Goal: Task Accomplishment & Management: Complete application form

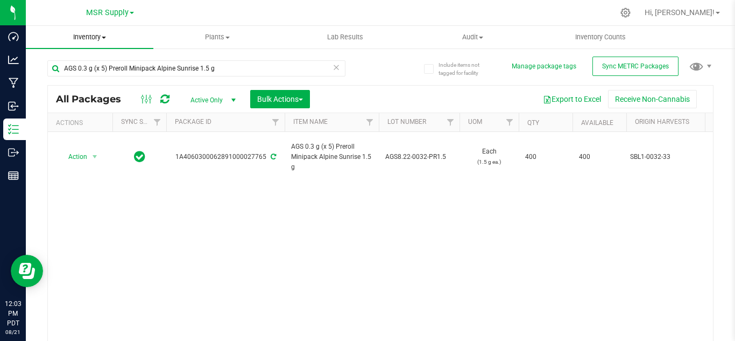
click at [101, 31] on uib-tab-heading "Inventory All packages All inventory Waste log Create inventory" at bounding box center [90, 37] width 128 height 23
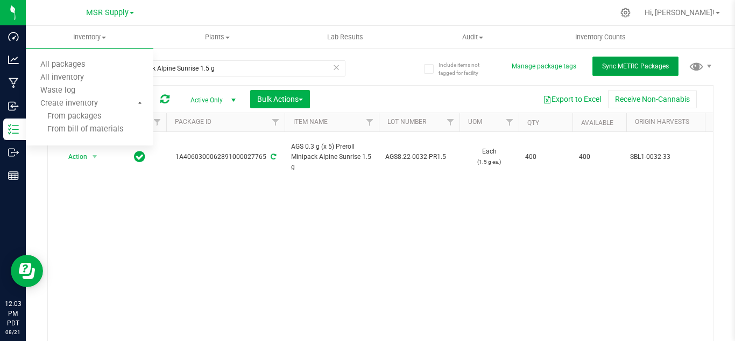
click at [602, 64] on span "Sync METRC Packages" at bounding box center [635, 66] width 67 height 8
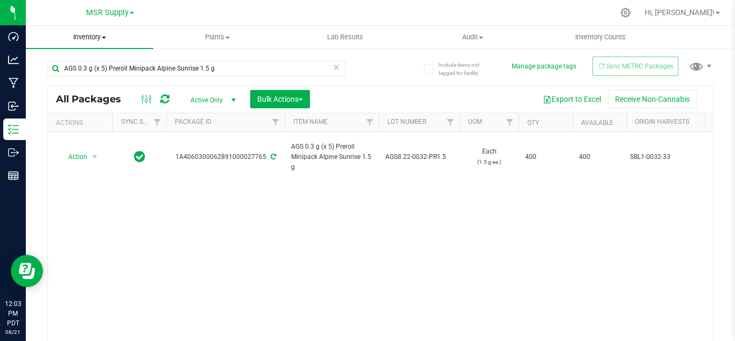
click at [100, 39] on span "Inventory" at bounding box center [90, 37] width 128 height 10
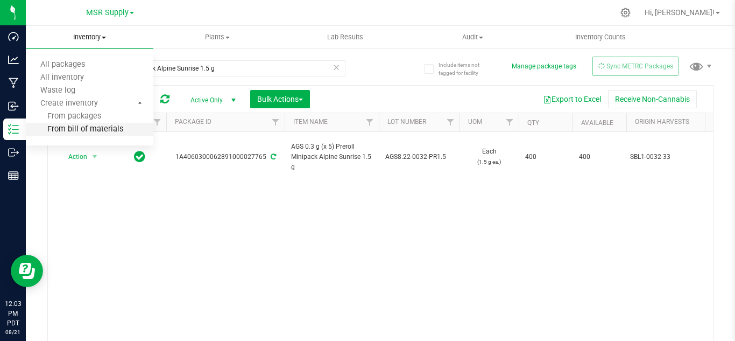
click at [88, 128] on span "From bill of materials" at bounding box center [74, 129] width 97 height 9
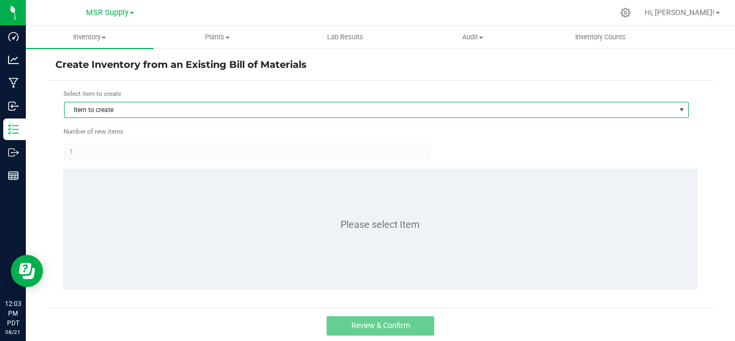
click at [158, 108] on span "Item to create" at bounding box center [370, 109] width 610 height 15
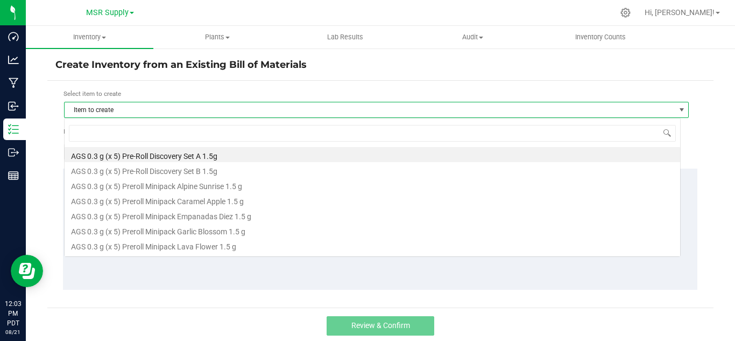
scroll to position [16, 617]
type input "lava"
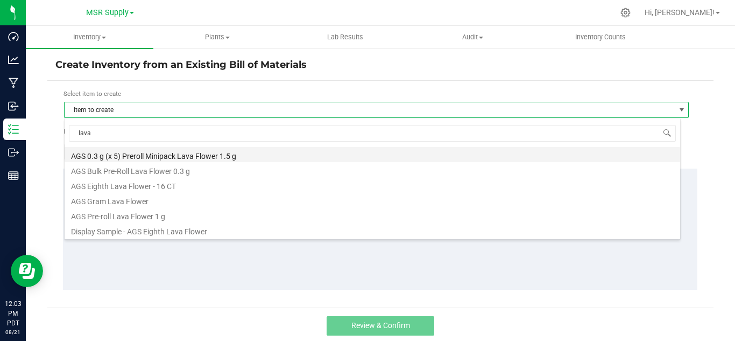
click at [167, 153] on li "AGS 0.3 g (x 5) Preroll Minipack Lava Flower 1.5 g" at bounding box center [373, 154] width 616 height 15
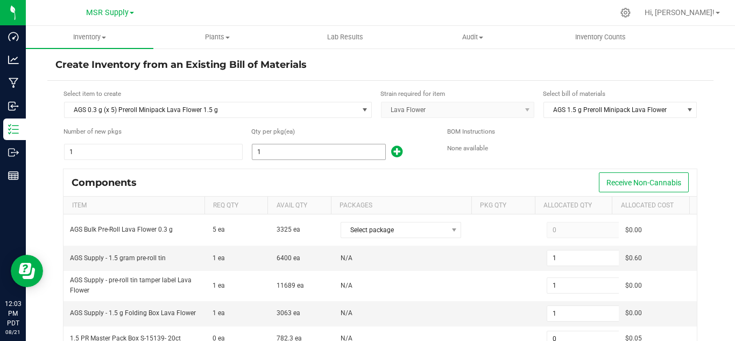
click at [287, 152] on input "1" at bounding box center [318, 151] width 133 height 15
type input "6"
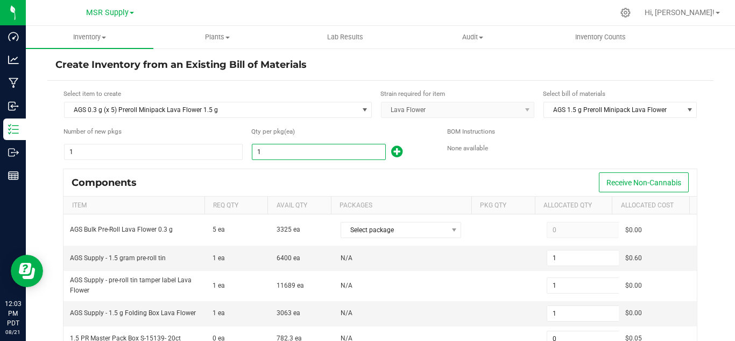
type input "6"
type input "66"
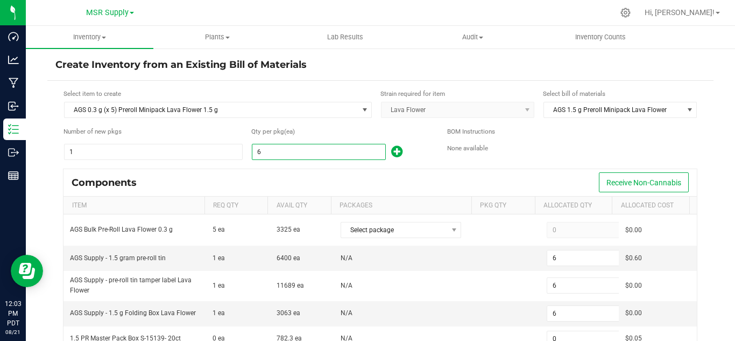
type input "3"
type input "66"
type input "665"
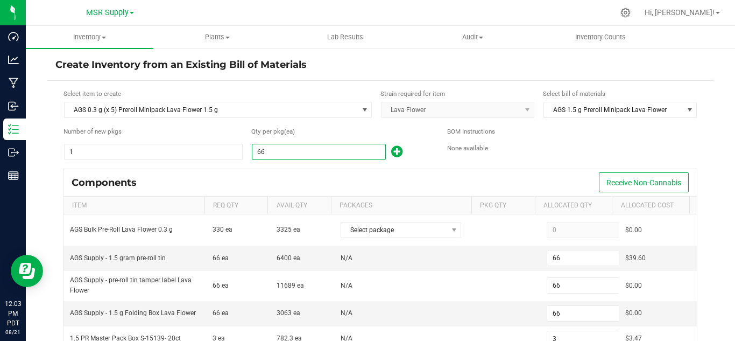
type input "665"
type input "33"
type input "665"
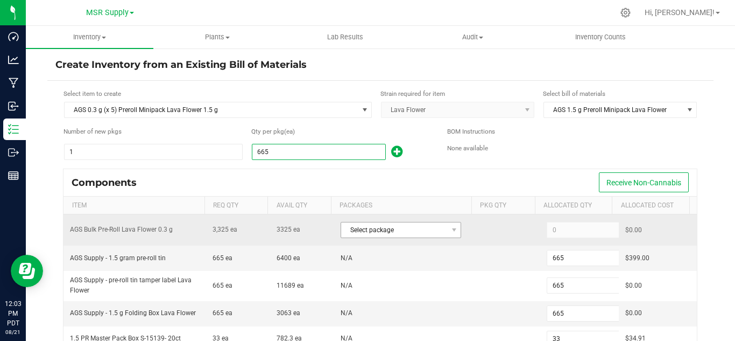
type input "665"
click at [411, 231] on span "Select package" at bounding box center [394, 229] width 106 height 15
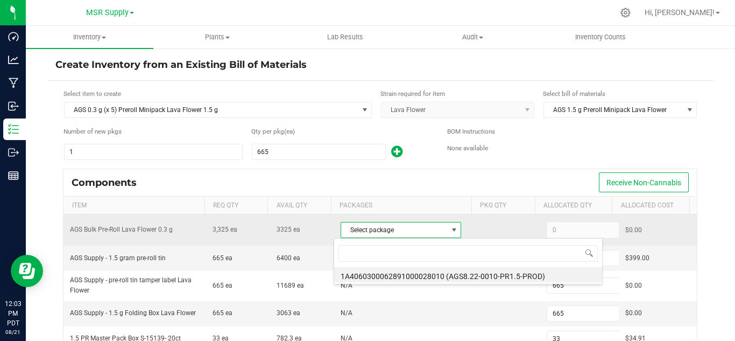
scroll to position [16, 117]
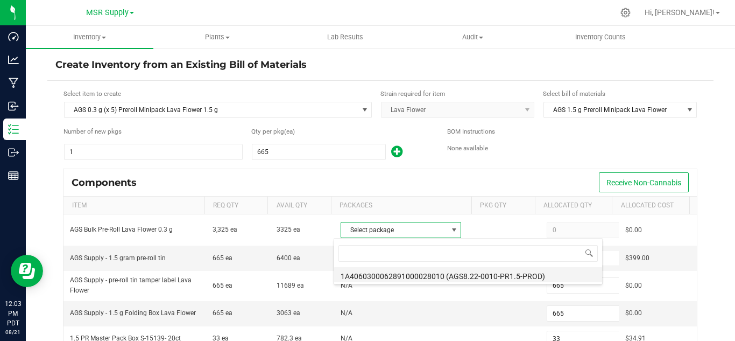
click at [481, 278] on li "1A4060300062891000028010 (AGS8.22-0010-PR1.5-PROD)" at bounding box center [468, 274] width 268 height 15
type input "3,325"
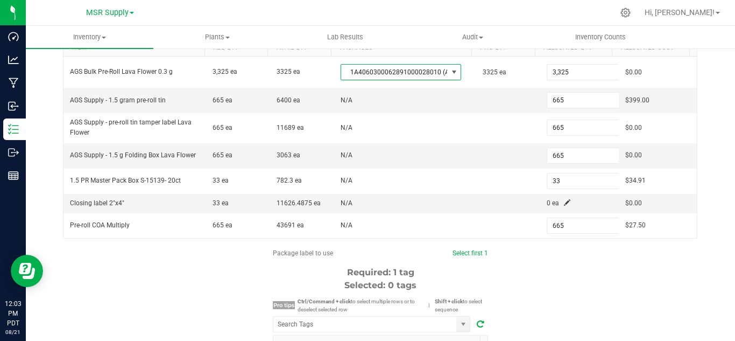
scroll to position [161, 0]
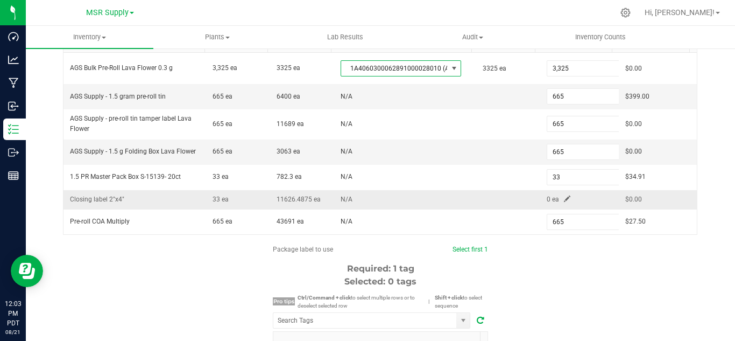
click at [564, 195] on span at bounding box center [567, 198] width 6 height 6
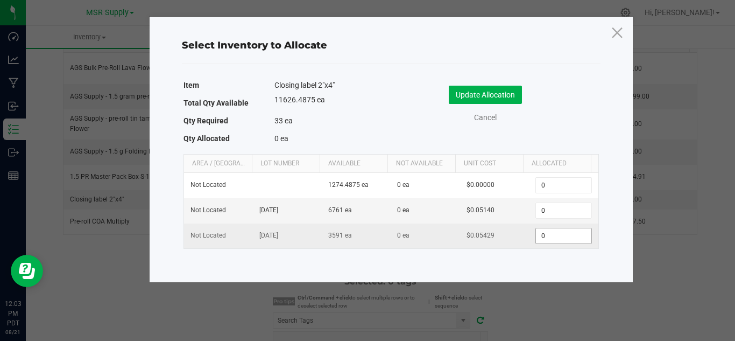
click at [547, 235] on input "0" at bounding box center [563, 235] width 55 height 15
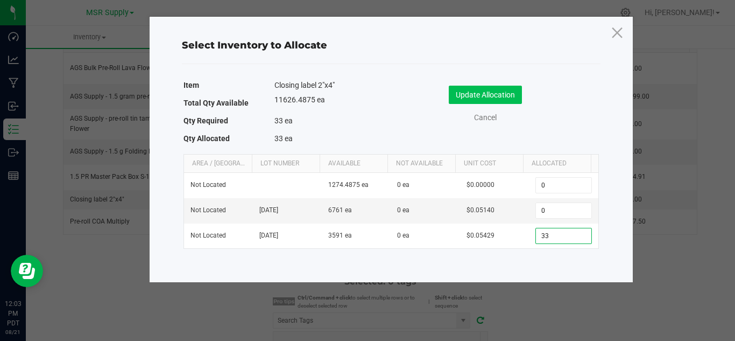
type input "33"
click at [510, 88] on button "Update Allocation" at bounding box center [485, 95] width 73 height 18
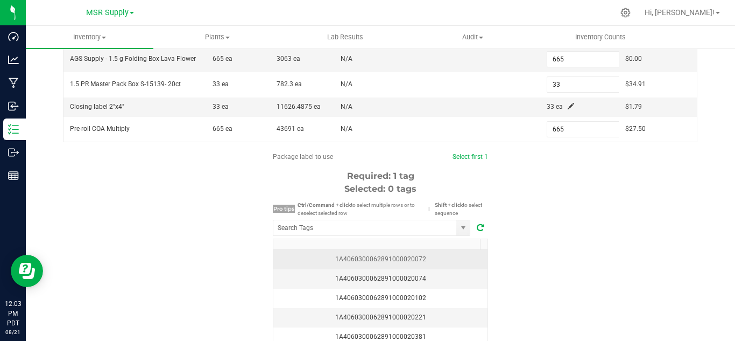
scroll to position [269, 0]
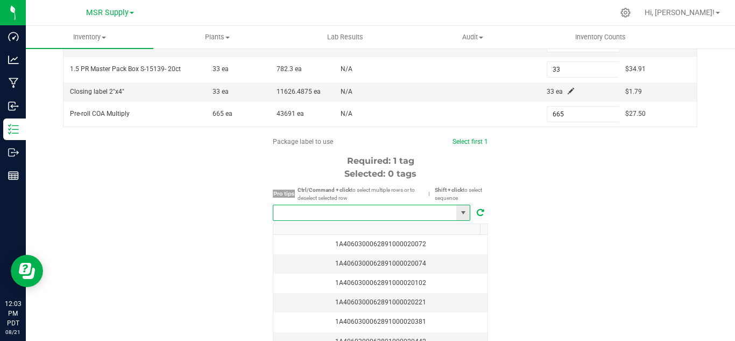
click at [359, 215] on input "NO DATA FOUND" at bounding box center [364, 212] width 183 height 15
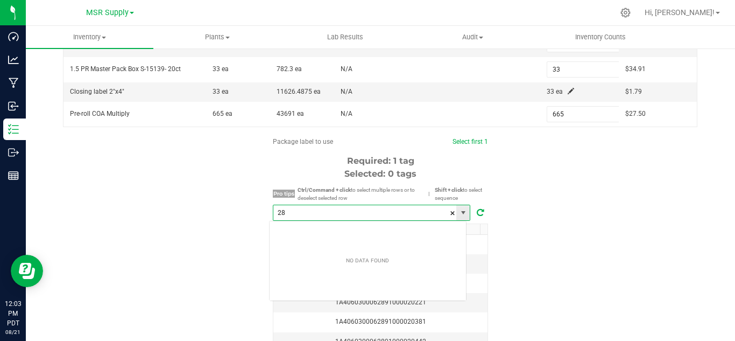
scroll to position [16, 198]
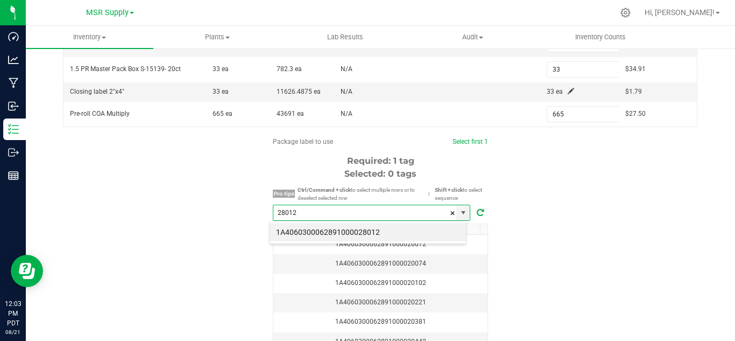
click at [361, 222] on div "1A4060300062891000028012" at bounding box center [367, 232] width 197 height 23
click at [363, 225] on li "1A4060300062891000028012" at bounding box center [368, 232] width 196 height 18
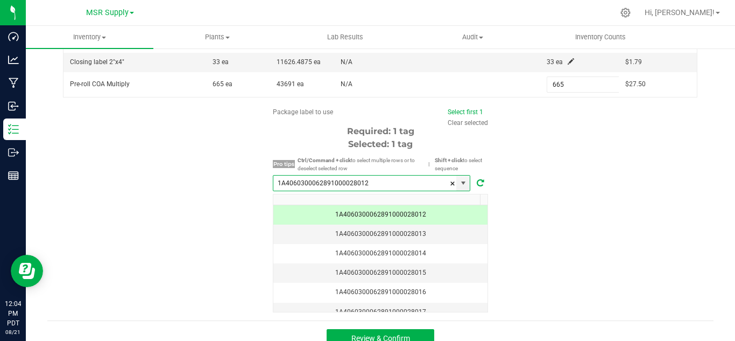
scroll to position [314, 0]
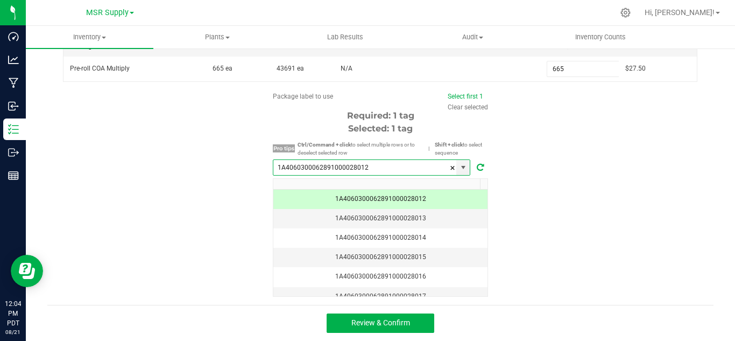
type input "1A4060300062891000028012"
click at [386, 333] on div "Review & Confirm" at bounding box center [380, 323] width 666 height 36
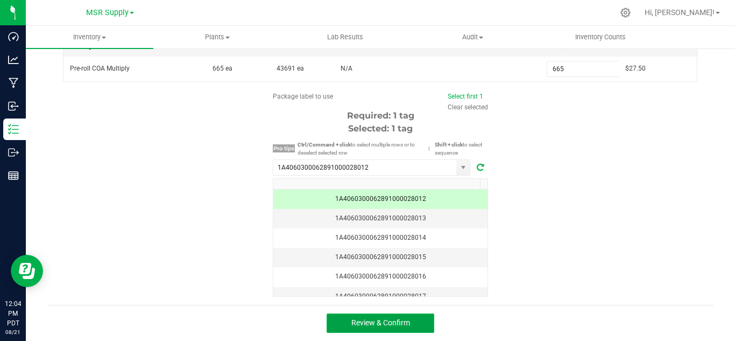
click at [392, 325] on span "Review & Confirm" at bounding box center [380, 322] width 59 height 9
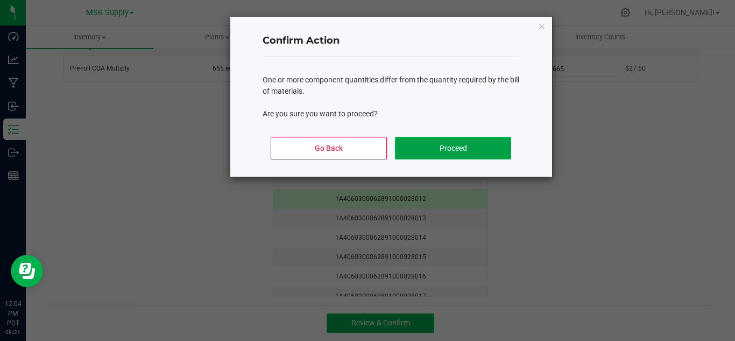
click at [478, 154] on button "Proceed" at bounding box center [453, 148] width 116 height 23
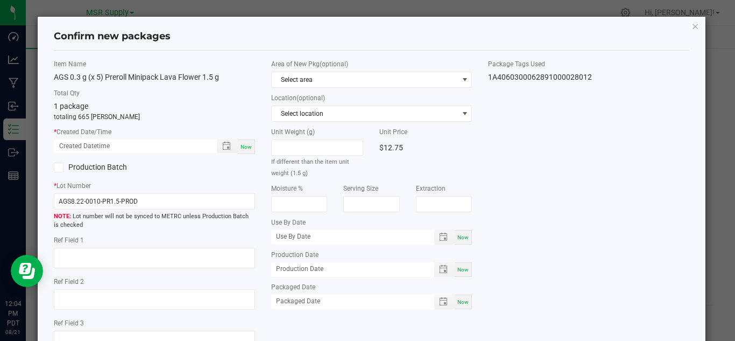
click at [249, 145] on span "Now" at bounding box center [246, 147] width 11 height 6
type input "[DATE] 12:04 PM"
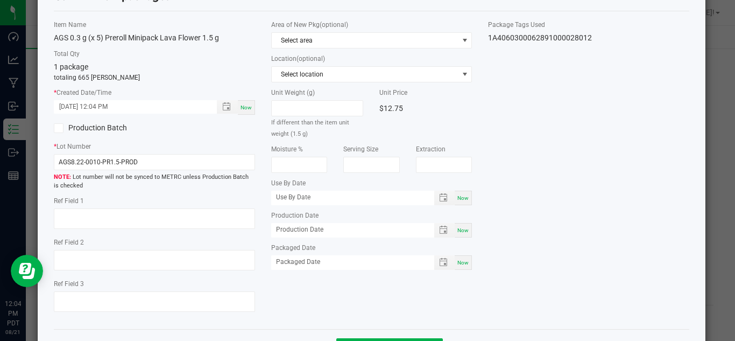
scroll to position [54, 0]
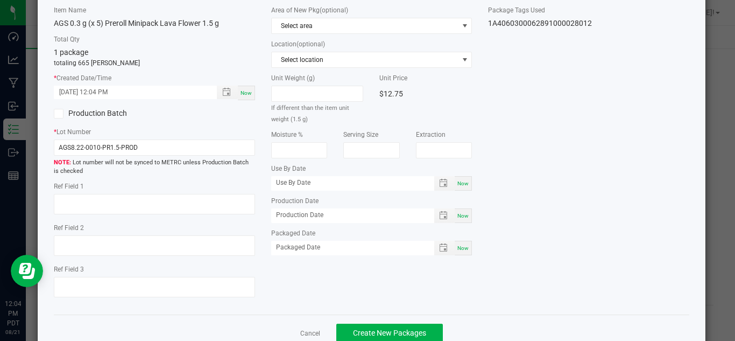
click at [465, 244] on div "Now" at bounding box center [463, 248] width 17 height 15
type input "[DATE]"
click at [184, 153] on input "AGS8.22-0010-PR1.5-PROD" at bounding box center [154, 147] width 201 height 16
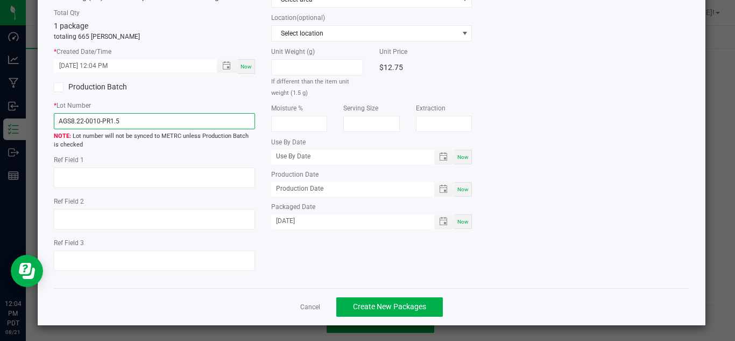
scroll to position [81, 0]
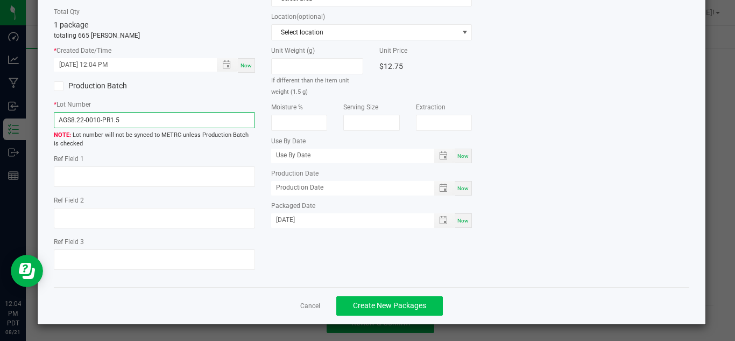
type input "AGS8.22-0010-PR1.5"
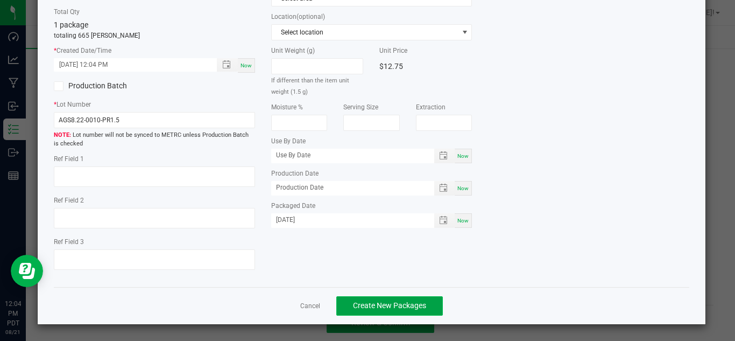
click at [393, 307] on span "Create New Packages" at bounding box center [389, 305] width 73 height 9
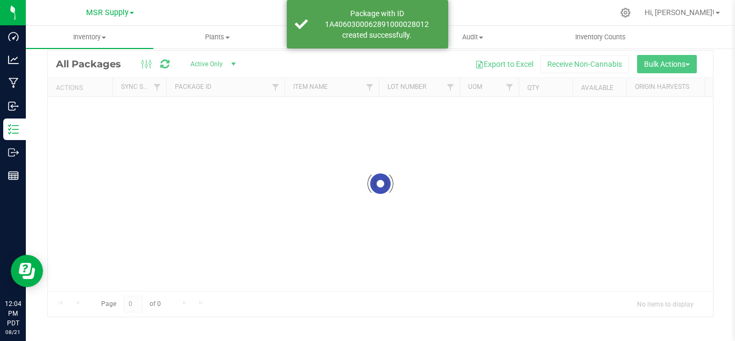
scroll to position [35, 0]
